Goal: Task Accomplishment & Management: Complete application form

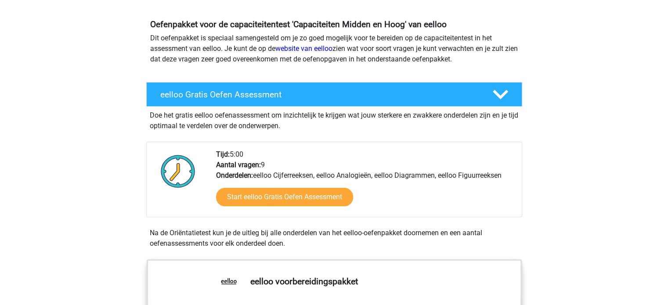
scroll to position [88, 0]
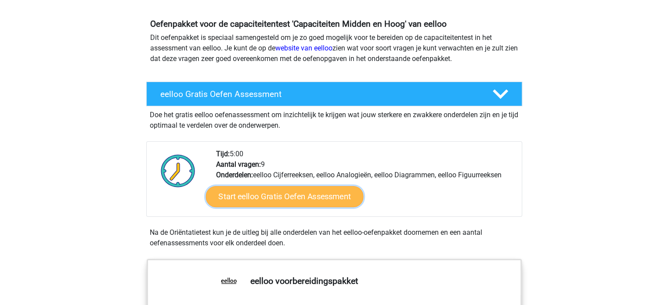
click at [288, 193] on link "Start eelloo Gratis Oefen Assessment" at bounding box center [285, 196] width 158 height 21
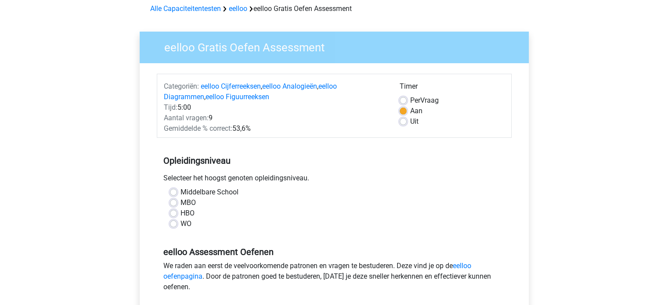
scroll to position [44, 0]
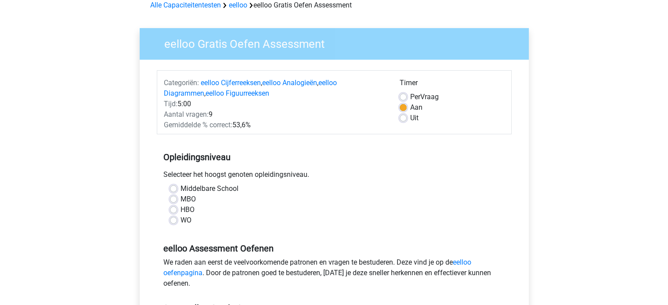
click at [180, 210] on label "HBO" at bounding box center [187, 210] width 14 height 11
click at [174, 210] on input "HBO" at bounding box center [173, 209] width 7 height 9
radio input "true"
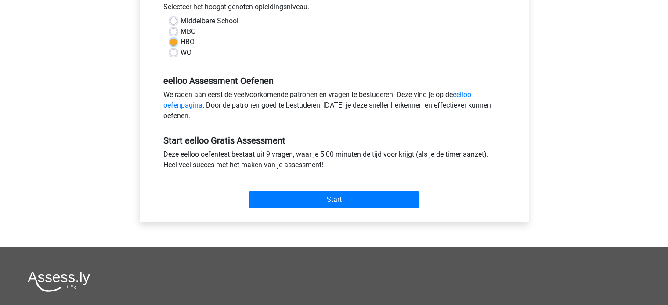
scroll to position [264, 0]
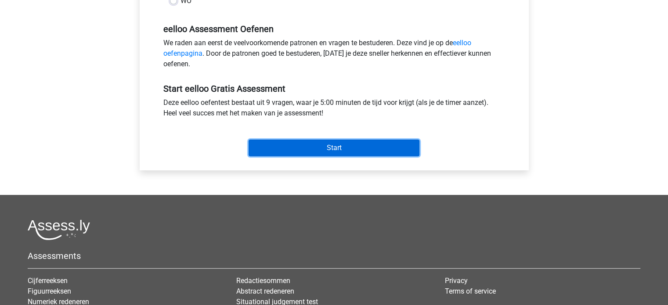
click at [343, 154] on input "Start" at bounding box center [334, 148] width 171 height 17
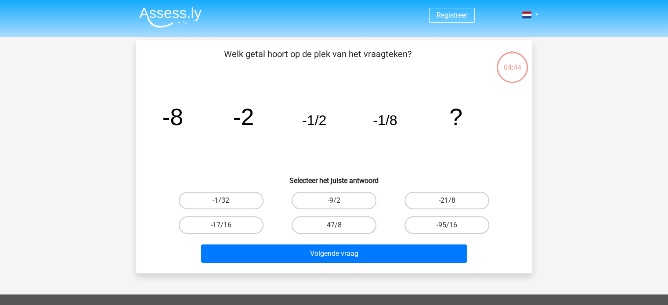
click at [223, 199] on label "-1/32" at bounding box center [221, 201] width 85 height 18
click at [223, 201] on input "-1/32" at bounding box center [224, 204] width 6 height 6
radio input "true"
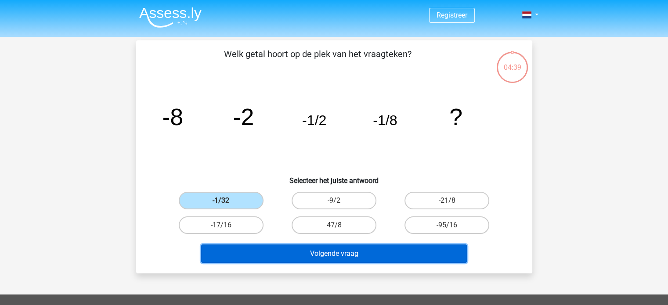
click at [355, 257] on button "Volgende vraag" at bounding box center [334, 254] width 266 height 18
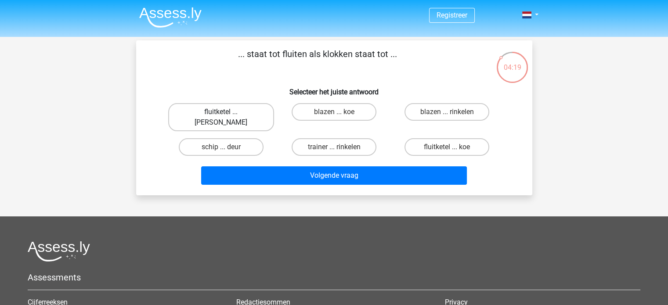
click at [231, 112] on label "fluitketel ... luiden" at bounding box center [221, 117] width 106 height 28
click at [227, 112] on input "fluitketel ... luiden" at bounding box center [224, 115] width 6 height 6
radio input "true"
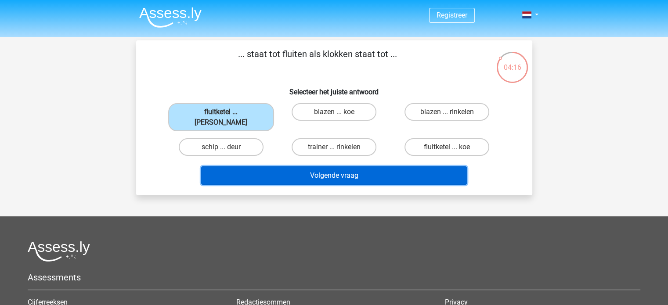
click at [330, 166] on button "Volgende vraag" at bounding box center [334, 175] width 266 height 18
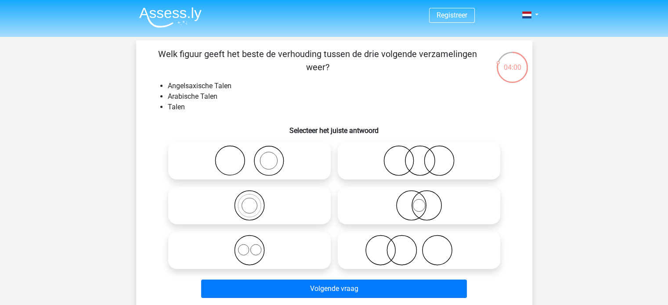
click at [258, 259] on icon at bounding box center [249, 250] width 155 height 31
click at [255, 246] on input "radio" at bounding box center [252, 243] width 6 height 6
radio input "true"
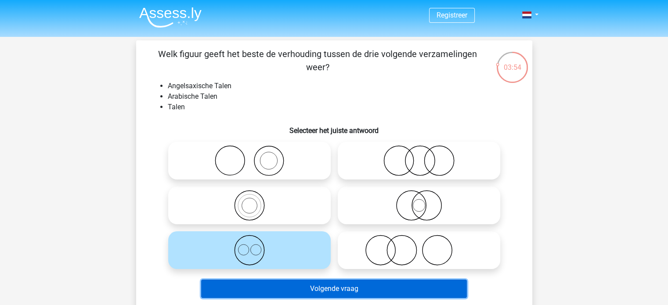
click at [343, 291] on button "Volgende vraag" at bounding box center [334, 289] width 266 height 18
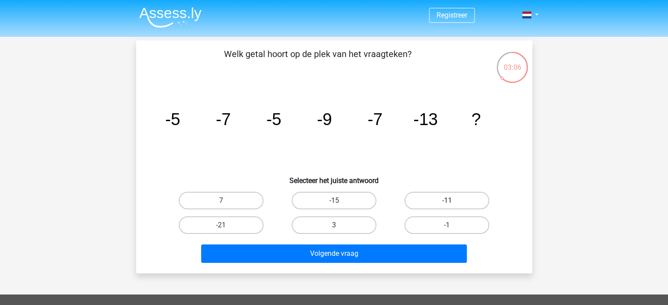
click at [455, 196] on label "-11" at bounding box center [446, 201] width 85 height 18
click at [453, 201] on input "-11" at bounding box center [450, 204] width 6 height 6
radio input "true"
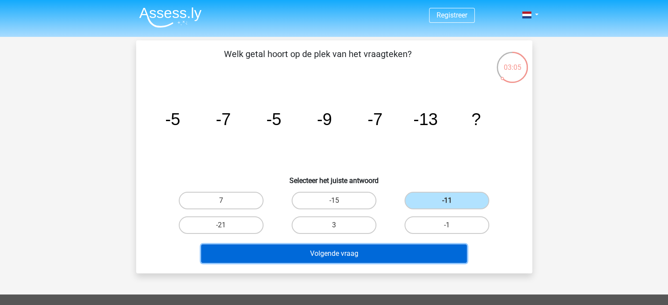
click at [437, 258] on button "Volgende vraag" at bounding box center [334, 254] width 266 height 18
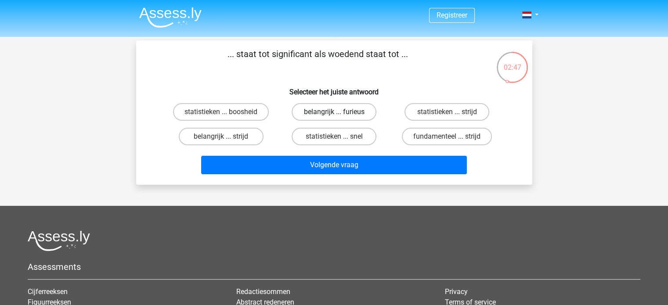
click at [339, 109] on label "belangrijk ... furieus" at bounding box center [334, 112] width 85 height 18
click at [339, 112] on input "belangrijk ... furieus" at bounding box center [337, 115] width 6 height 6
radio input "true"
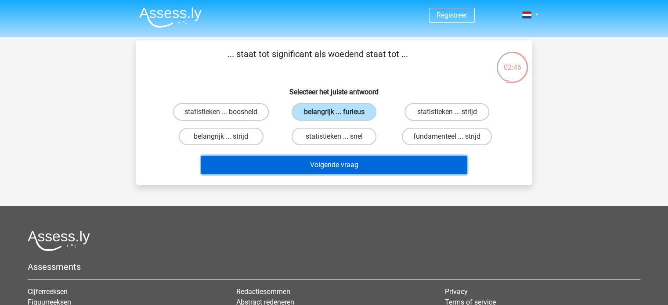
click at [345, 159] on button "Volgende vraag" at bounding box center [334, 165] width 266 height 18
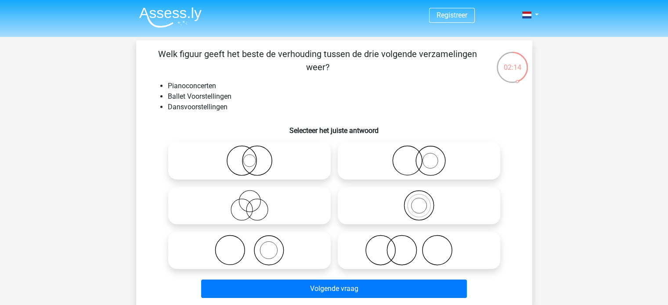
click at [394, 168] on circle at bounding box center [407, 160] width 29 height 29
click at [419, 156] on input "radio" at bounding box center [422, 154] width 6 height 6
radio input "true"
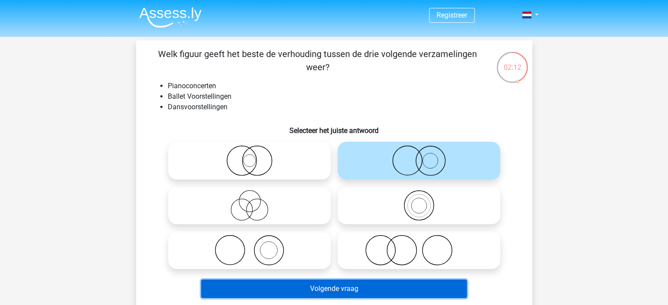
click at [416, 285] on button "Volgende vraag" at bounding box center [334, 289] width 266 height 18
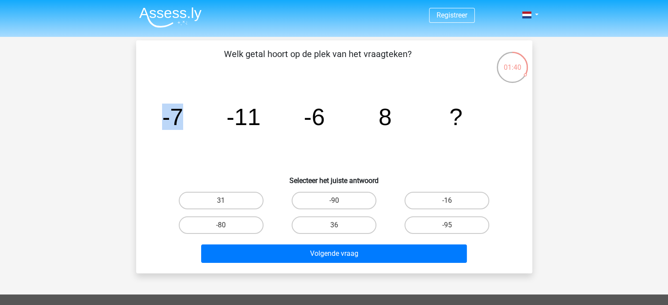
drag, startPoint x: 162, startPoint y: 118, endPoint x: 199, endPoint y: 118, distance: 37.3
click at [199, 118] on icon "image/svg+xml -7 -11 -6 8 ?" at bounding box center [334, 125] width 354 height 89
click at [229, 203] on label "31" at bounding box center [221, 201] width 85 height 18
click at [227, 203] on input "31" at bounding box center [224, 204] width 6 height 6
radio input "true"
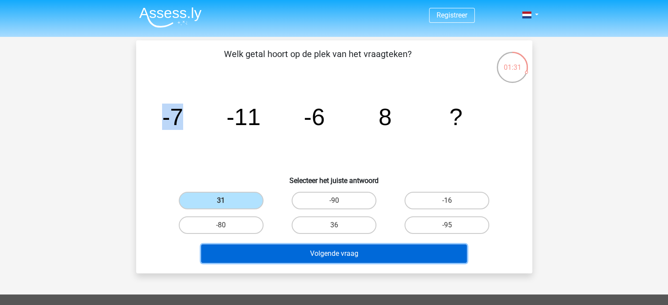
click at [322, 250] on button "Volgende vraag" at bounding box center [334, 254] width 266 height 18
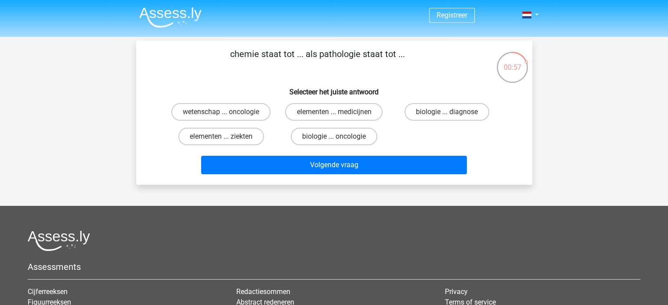
click at [450, 116] on input "biologie ... diagnose" at bounding box center [450, 115] width 6 height 6
radio input "true"
click at [409, 175] on div "Volgende vraag" at bounding box center [334, 167] width 339 height 22
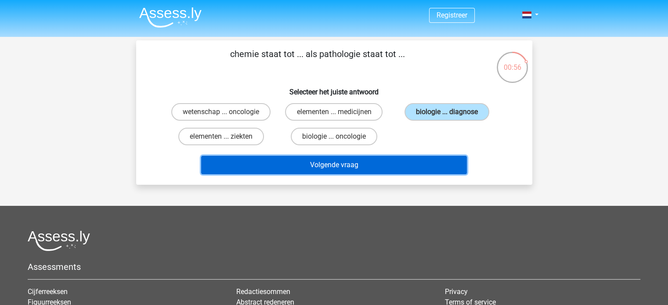
click at [397, 170] on button "Volgende vraag" at bounding box center [334, 165] width 266 height 18
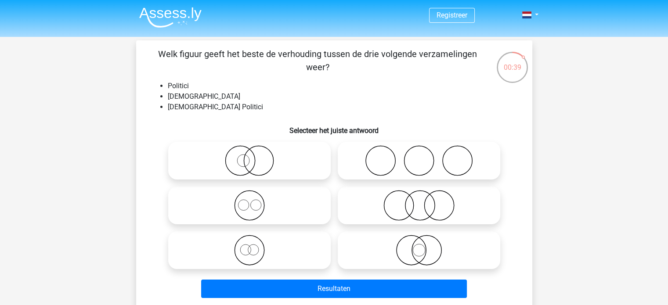
click at [264, 172] on icon at bounding box center [249, 160] width 155 height 31
click at [255, 156] on input "radio" at bounding box center [252, 154] width 6 height 6
radio input "true"
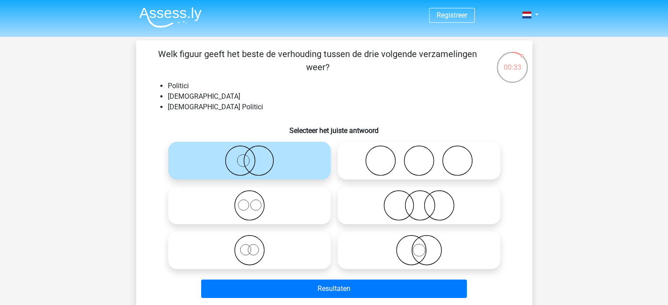
click at [412, 263] on icon at bounding box center [418, 250] width 155 height 31
click at [419, 246] on input "radio" at bounding box center [422, 243] width 6 height 6
radio input "true"
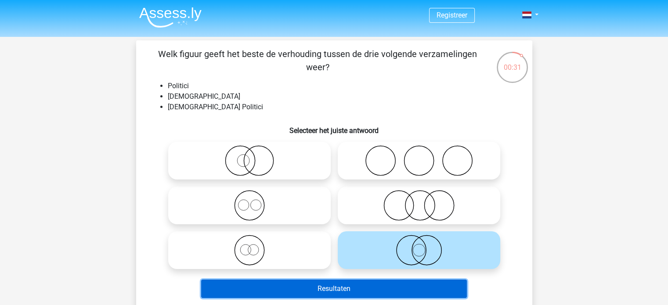
click at [383, 288] on button "Resultaten" at bounding box center [334, 289] width 266 height 18
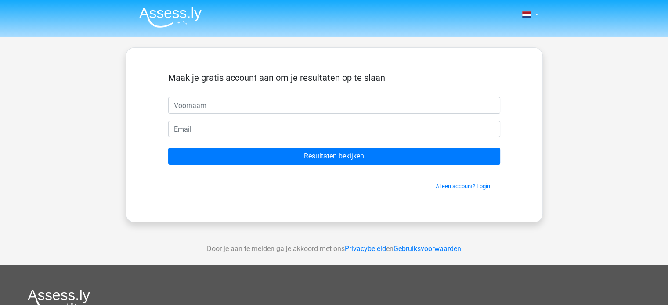
click at [251, 104] on input "text" at bounding box center [334, 105] width 332 height 17
type input "k"
type input "kars"
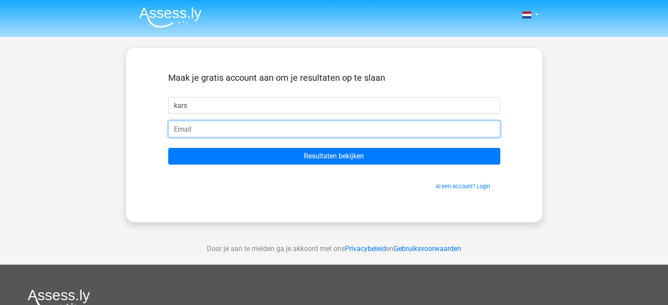
click at [185, 130] on input "email" at bounding box center [334, 129] width 332 height 17
type input "karsbeerens1@gmail.com"
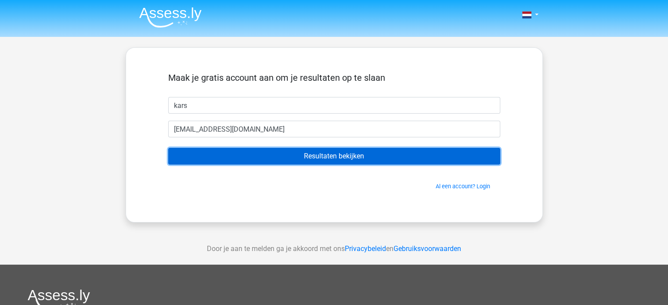
click at [256, 152] on input "Resultaten bekijken" at bounding box center [334, 156] width 332 height 17
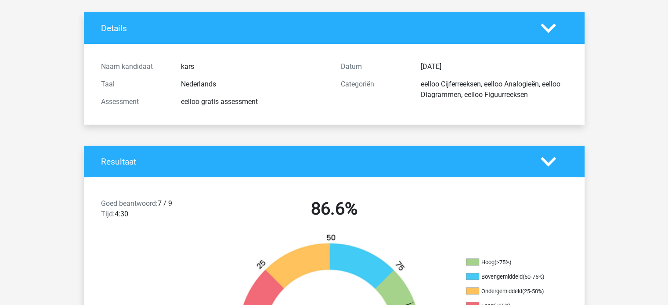
scroll to position [44, 0]
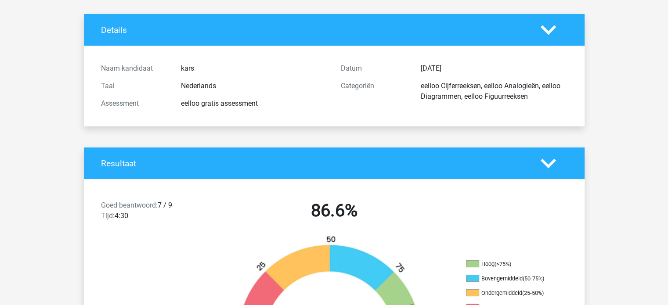
click at [559, 166] on div at bounding box center [554, 163] width 40 height 15
click at [548, 165] on polygon at bounding box center [548, 164] width 15 height 10
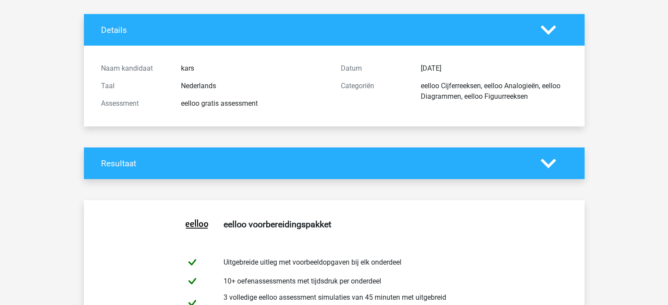
click at [543, 164] on icon at bounding box center [548, 163] width 15 height 15
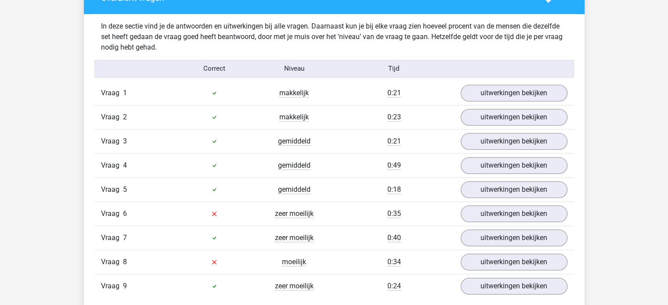
scroll to position [922, 0]
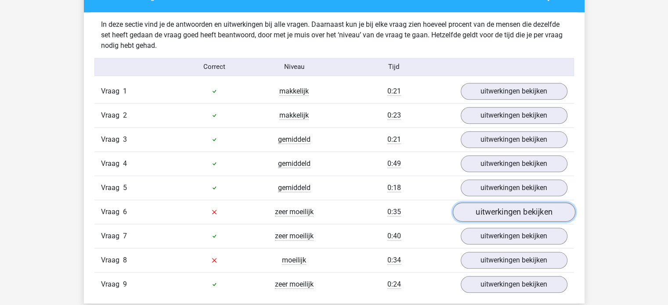
click at [480, 212] on link "uitwerkingen bekijken" at bounding box center [513, 211] width 123 height 19
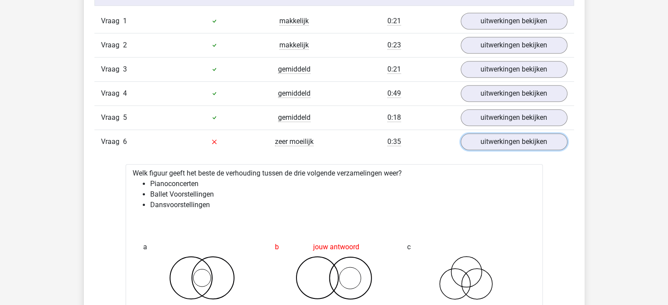
scroll to position [966, 0]
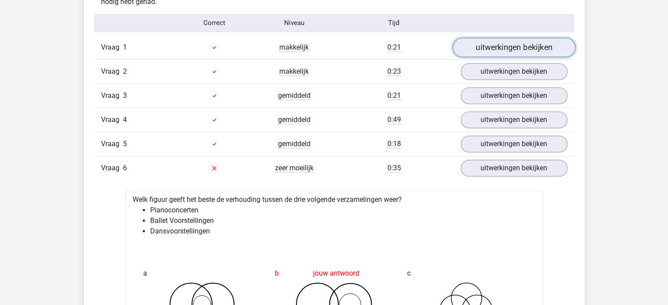
click at [485, 49] on link "uitwerkingen bekijken" at bounding box center [513, 47] width 123 height 19
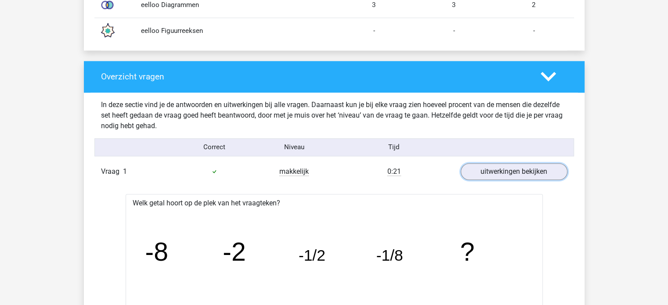
scroll to position [834, 0]
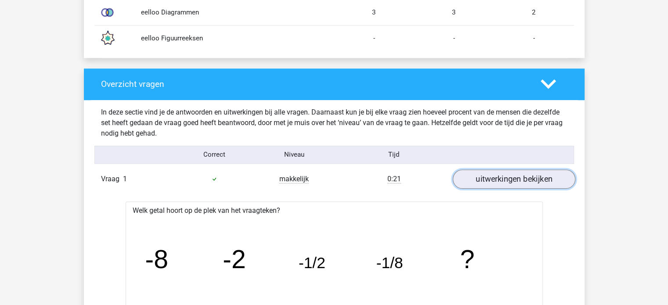
click at [497, 174] on link "uitwerkingen bekijken" at bounding box center [513, 179] width 123 height 19
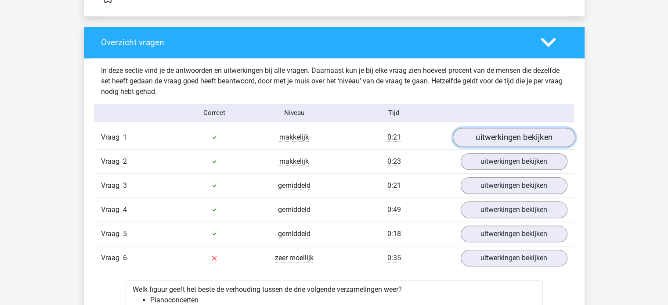
scroll to position [878, 0]
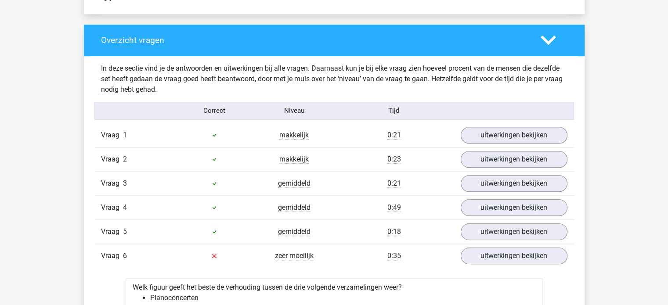
click at [499, 148] on div "Vraag 2 makkelijk 0:23 uitwerkingen bekijken" at bounding box center [334, 159] width 480 height 24
click at [502, 154] on link "uitwerkingen bekijken" at bounding box center [513, 159] width 123 height 19
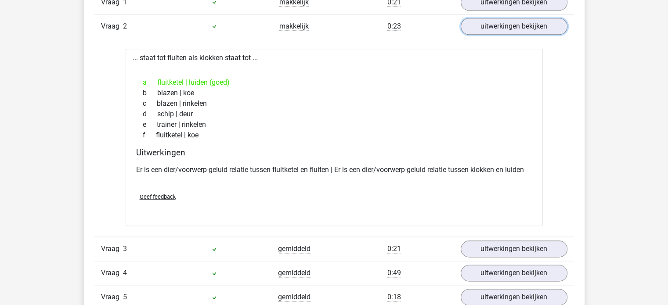
scroll to position [1010, 0]
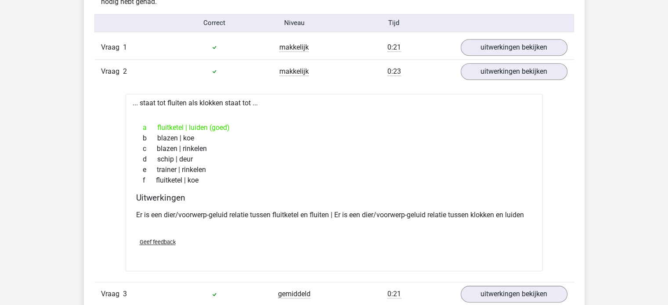
click at [479, 79] on div "Vraag 2 makkelijk 0:23 uitwerkingen bekijken" at bounding box center [334, 71] width 480 height 24
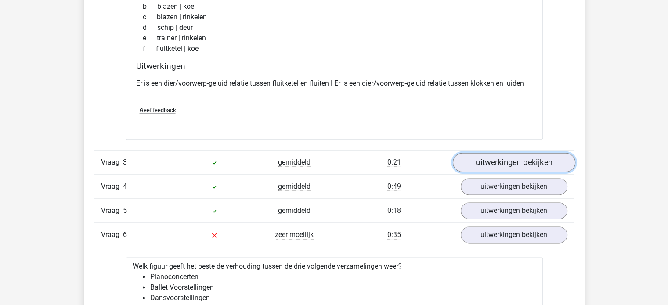
click at [531, 161] on link "uitwerkingen bekijken" at bounding box center [513, 162] width 123 height 19
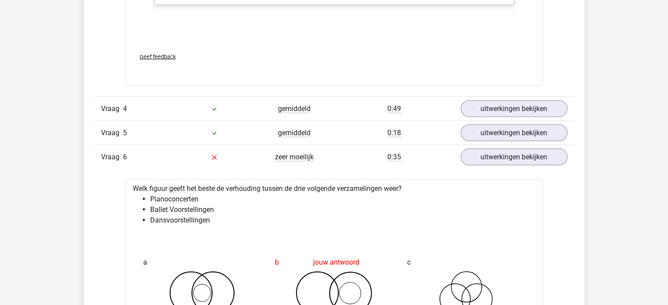
scroll to position [1757, 0]
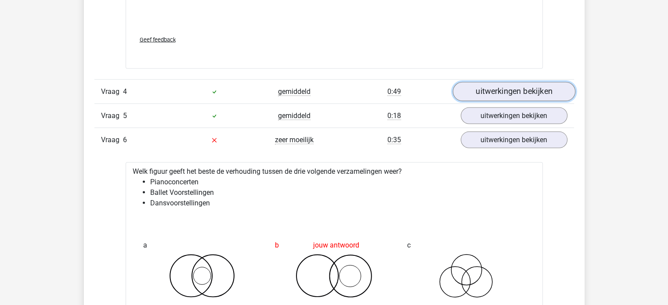
click at [503, 94] on link "uitwerkingen bekijken" at bounding box center [513, 91] width 123 height 19
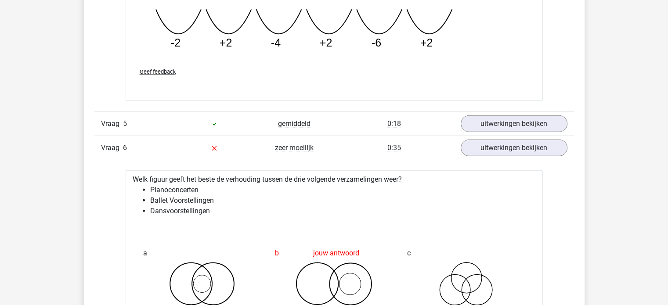
scroll to position [2152, 0]
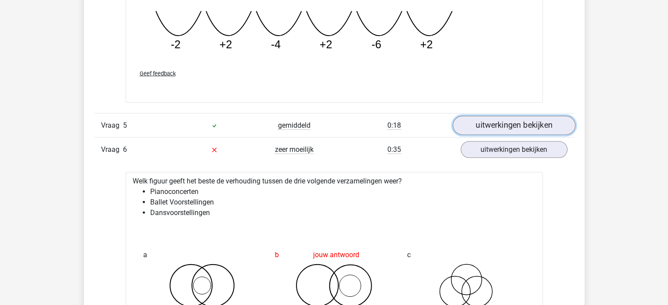
click at [498, 123] on link "uitwerkingen bekijken" at bounding box center [513, 125] width 123 height 19
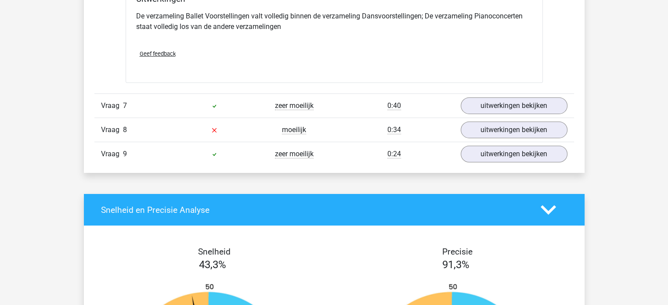
scroll to position [2986, 0]
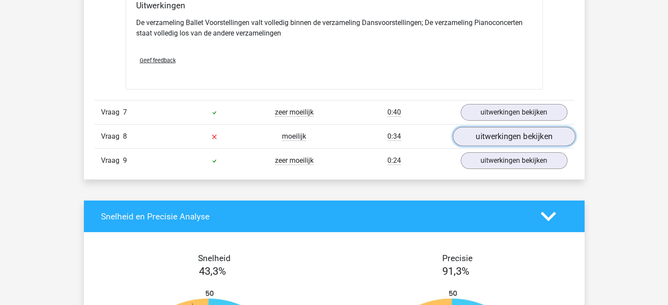
click at [495, 127] on link "uitwerkingen bekijken" at bounding box center [513, 136] width 123 height 19
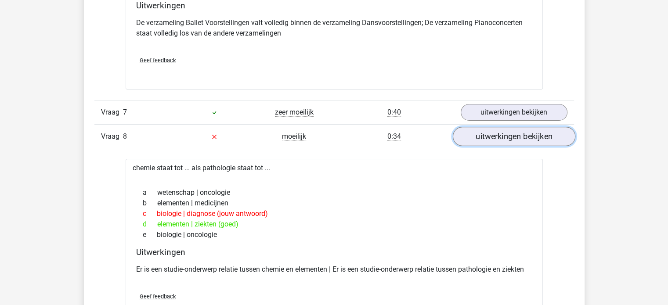
click at [492, 133] on link "uitwerkingen bekijken" at bounding box center [513, 136] width 123 height 19
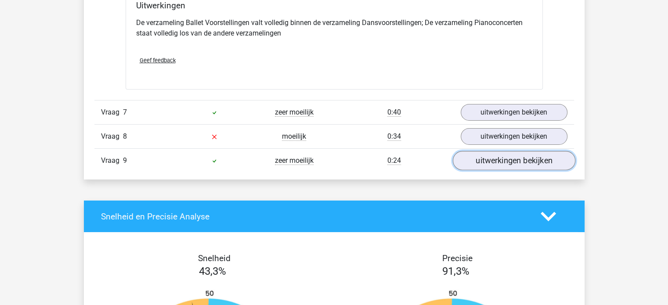
click at [491, 158] on link "uitwerkingen bekijken" at bounding box center [513, 160] width 123 height 19
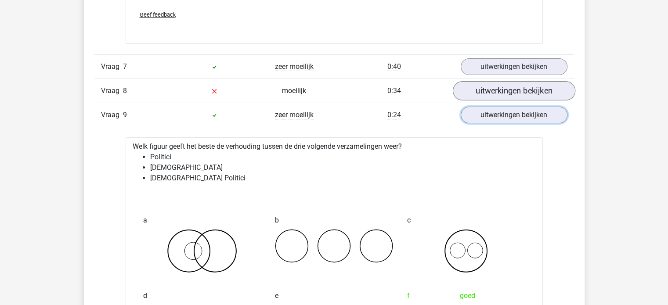
scroll to position [3030, 0]
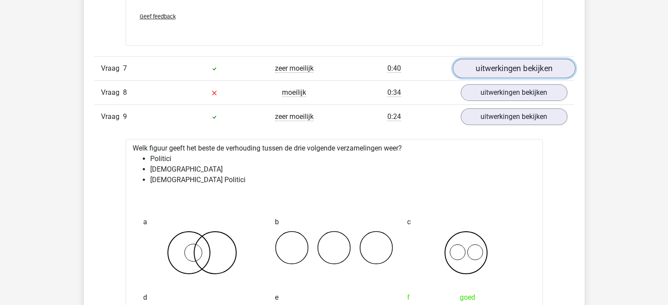
click at [471, 69] on link "uitwerkingen bekijken" at bounding box center [513, 68] width 123 height 19
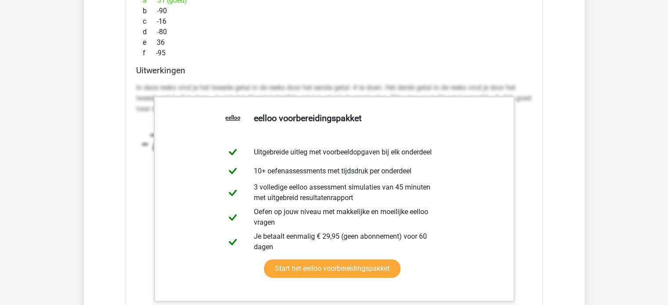
scroll to position [3426, 0]
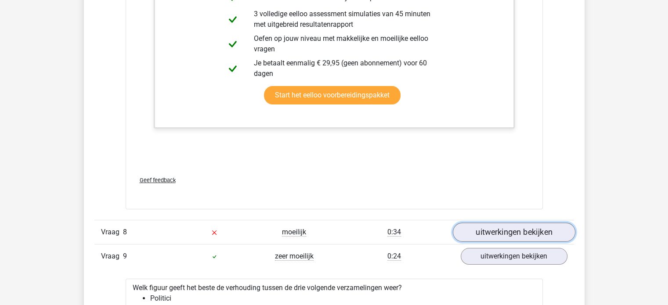
click at [483, 230] on link "uitwerkingen bekijken" at bounding box center [513, 232] width 123 height 19
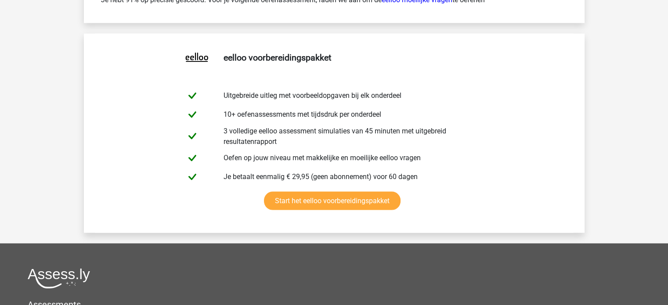
scroll to position [4919, 0]
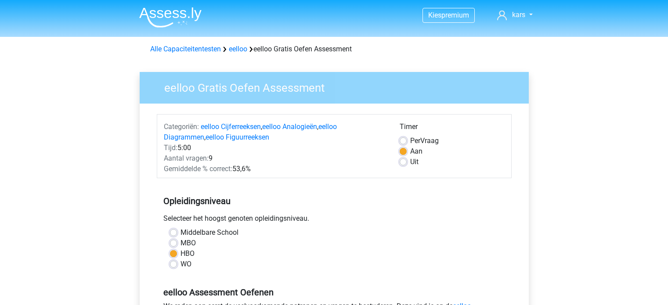
scroll to position [264, 0]
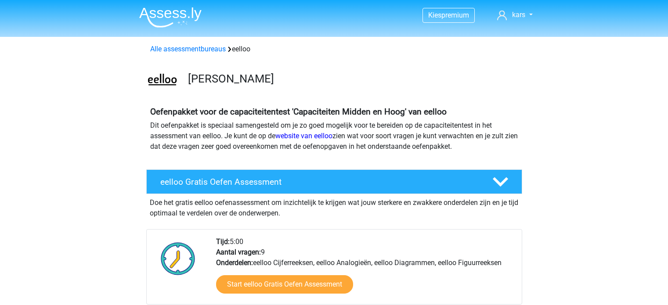
scroll to position [88, 0]
